Goal: Check status: Check status

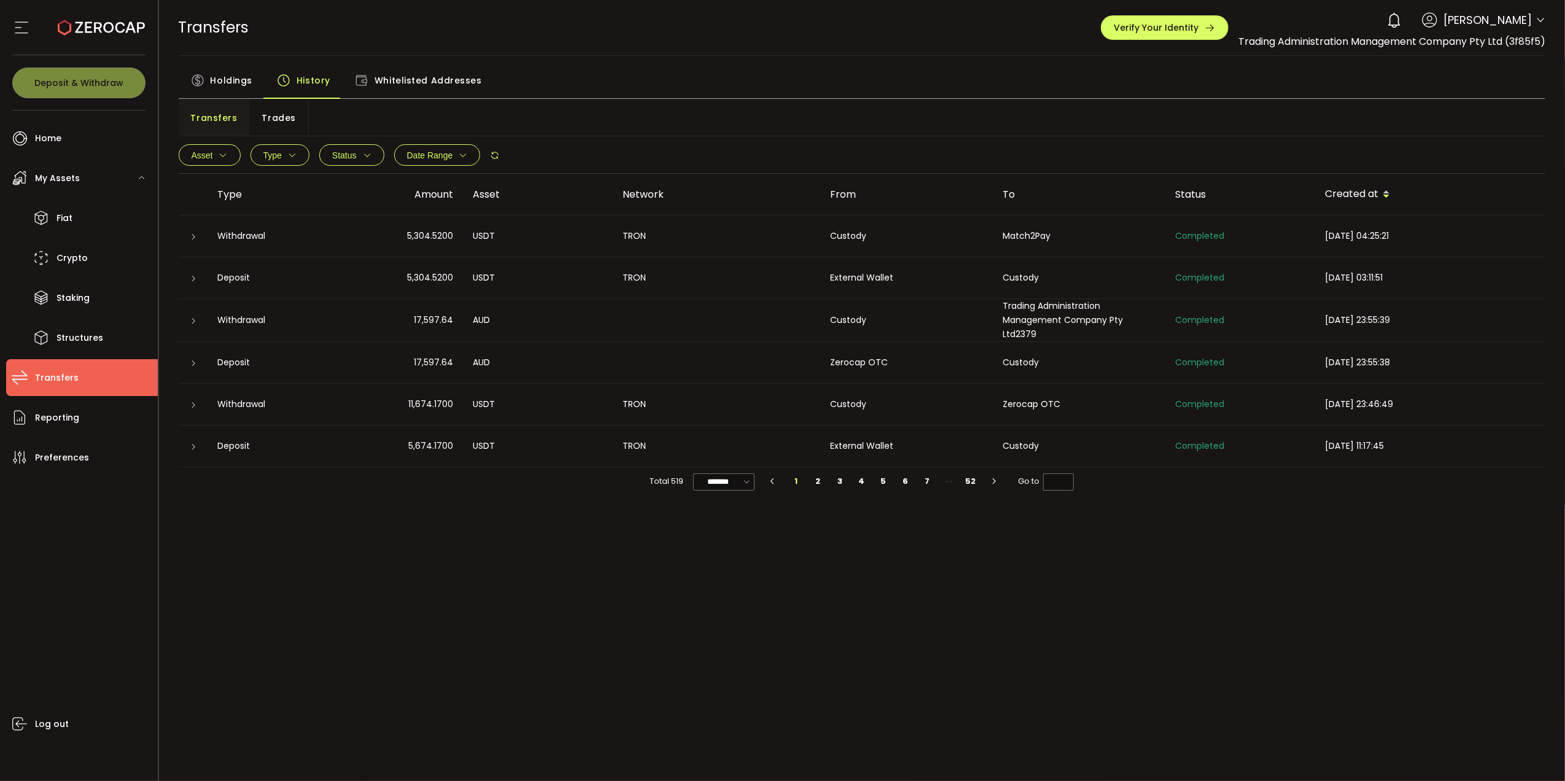
click at [448, 152] on span "Date Range" at bounding box center [430, 155] width 46 height 10
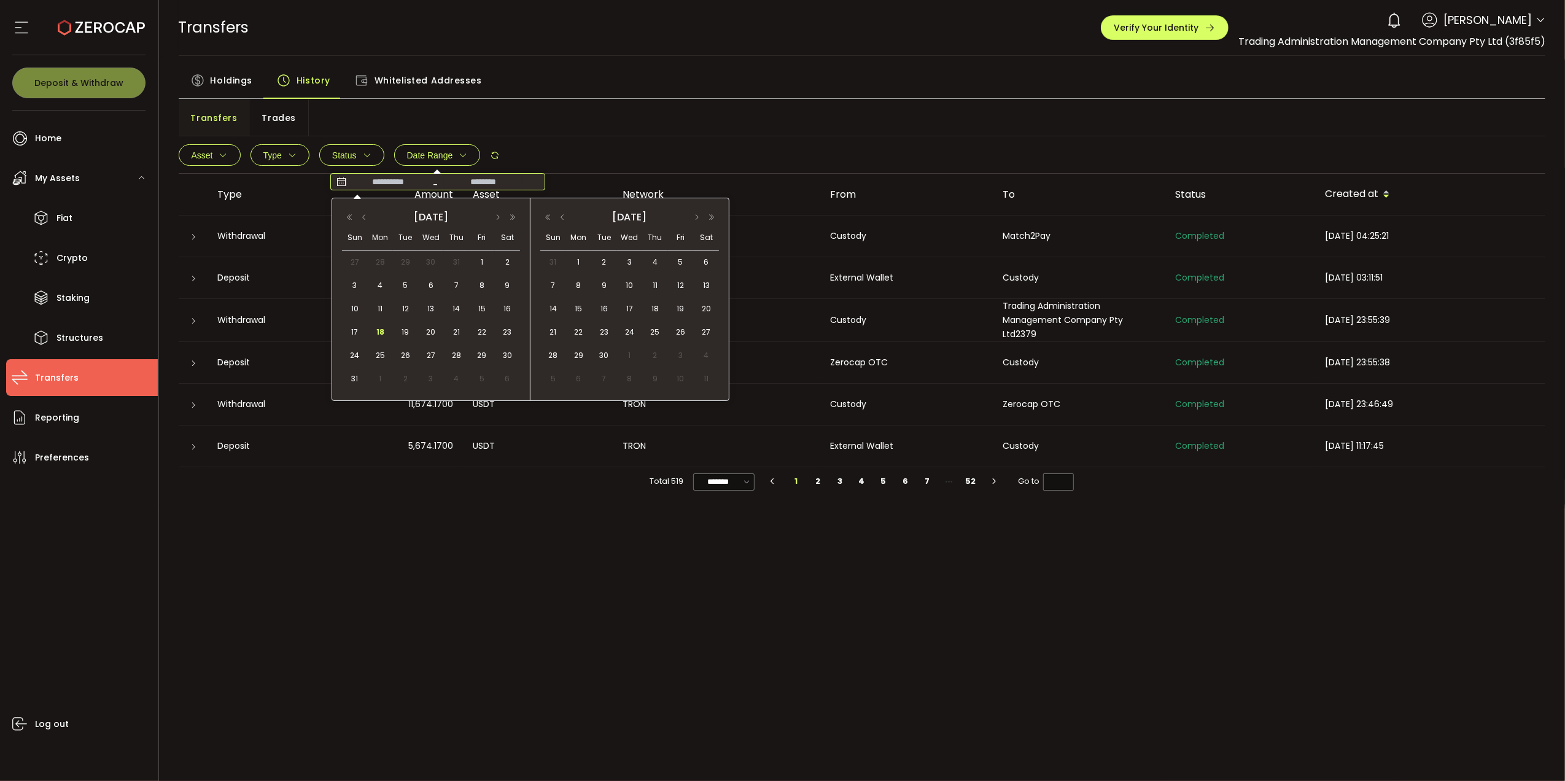
click at [367, 177] on input at bounding box center [388, 182] width 79 height 12
click at [360, 219] on button "button" at bounding box center [364, 217] width 15 height 9
click at [408, 259] on span "1" at bounding box center [406, 262] width 15 height 15
click at [570, 219] on button "button" at bounding box center [562, 217] width 15 height 9
click at [650, 263] on span "31" at bounding box center [655, 262] width 15 height 15
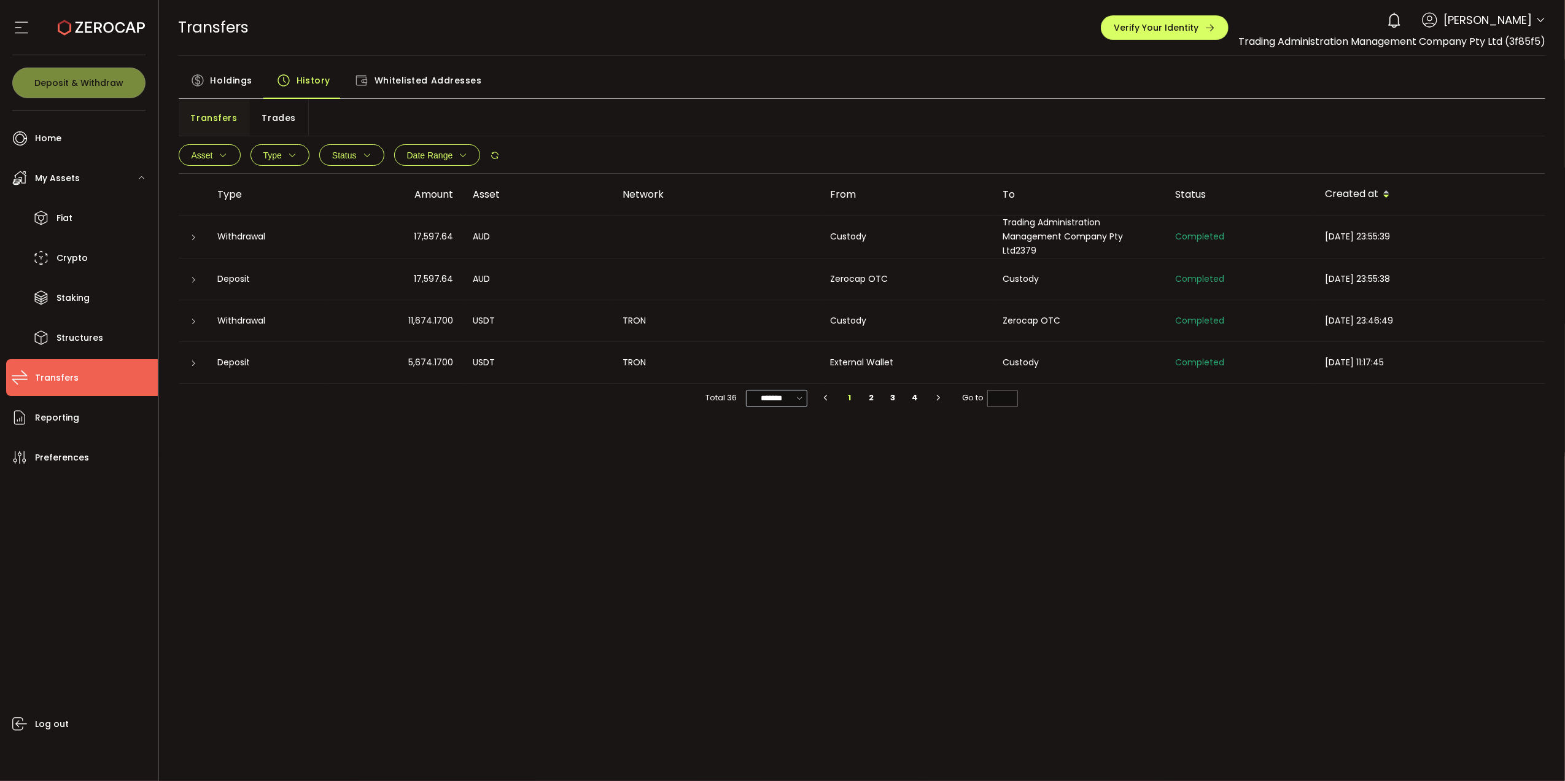
click at [799, 399] on icon at bounding box center [800, 398] width 12 height 14
click at [784, 465] on span "50/page" at bounding box center [777, 471] width 37 height 12
type input "*******"
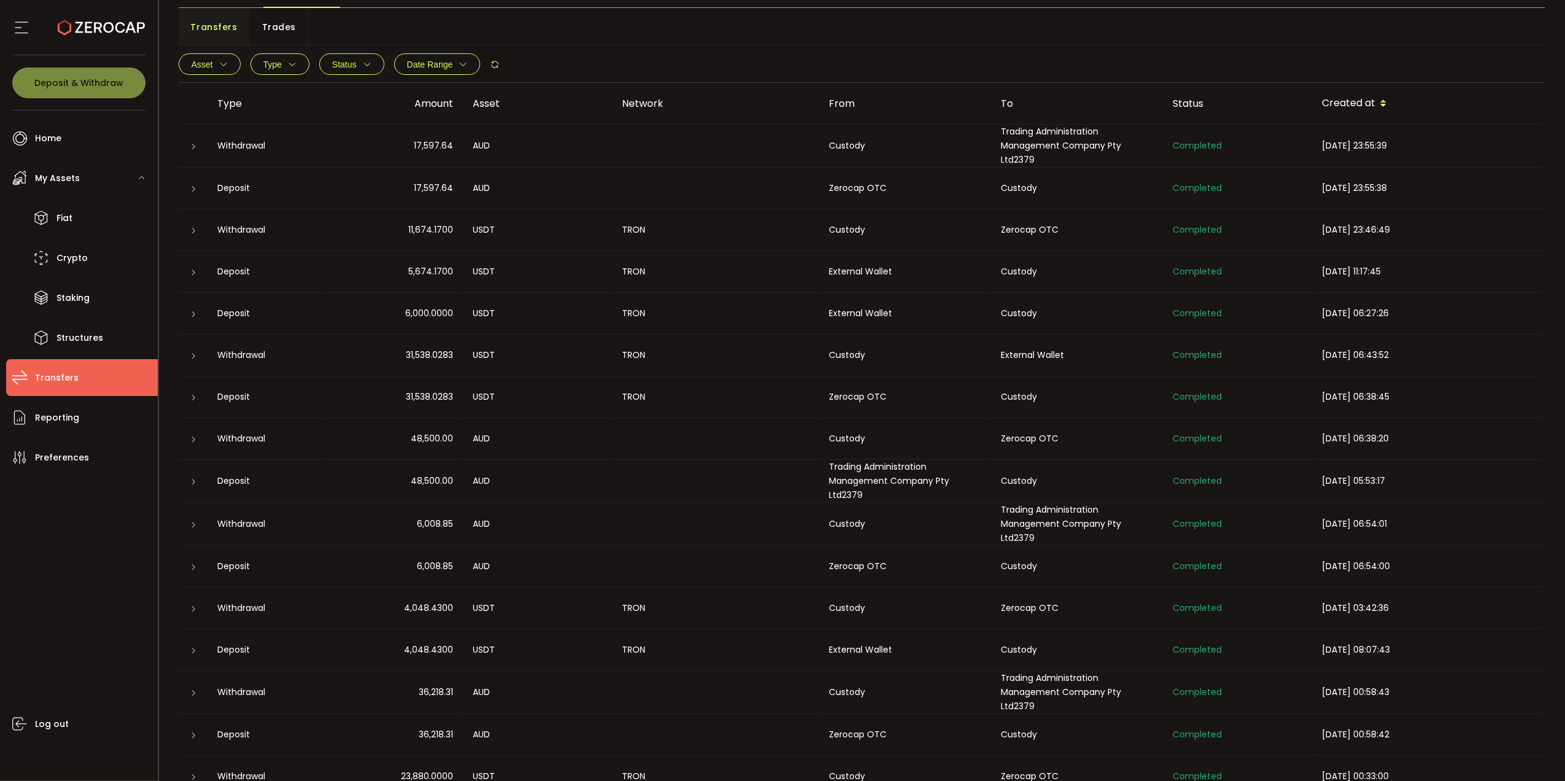
scroll to position [192, 0]
